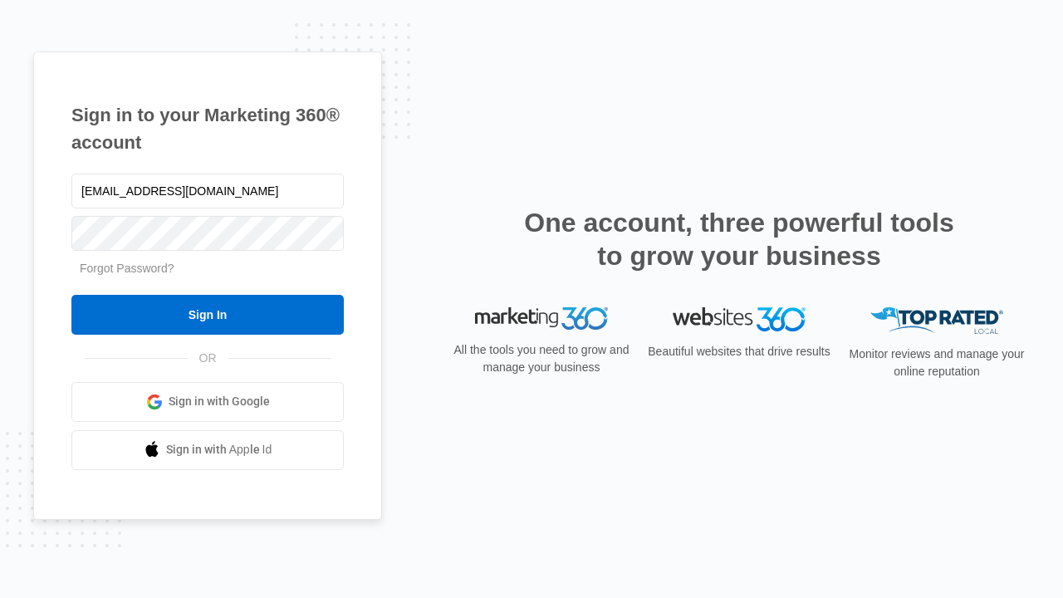
type input "[EMAIL_ADDRESS][DOMAIN_NAME]"
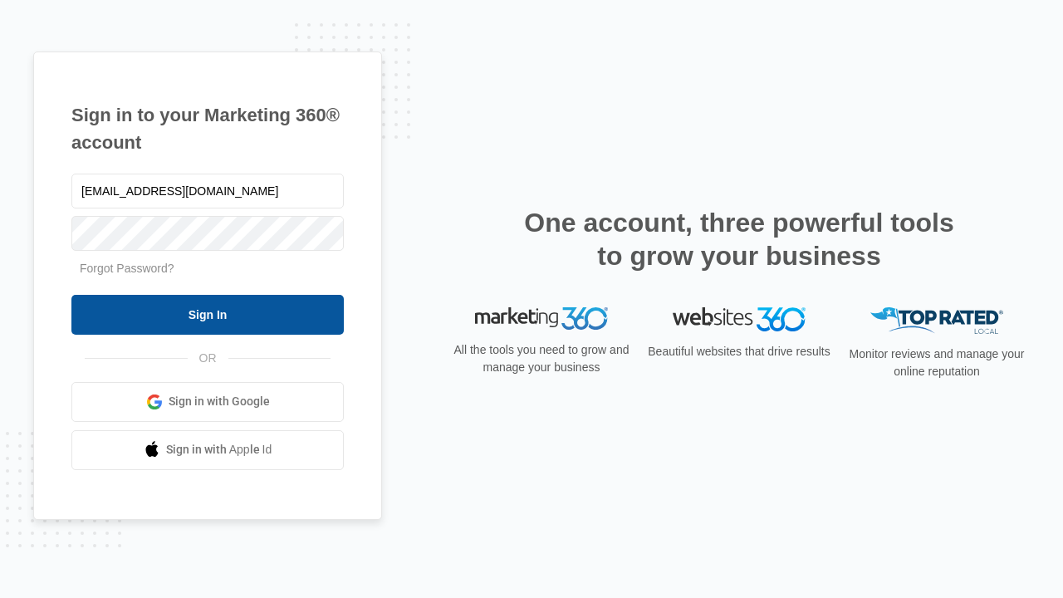
click at [208, 314] on input "Sign In" at bounding box center [207, 315] width 272 height 40
